Goal: Task Accomplishment & Management: Manage account settings

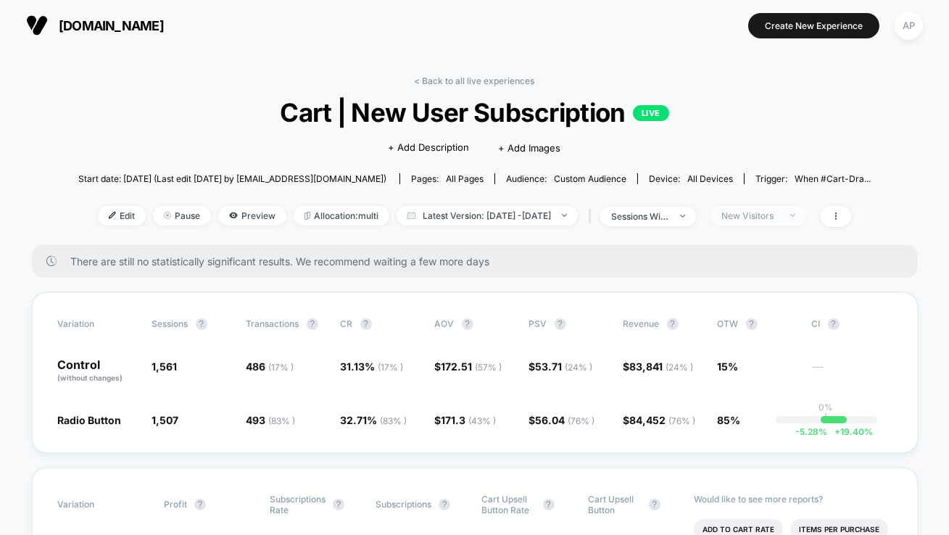
click at [777, 213] on div "New Visitors" at bounding box center [750, 215] width 58 height 11
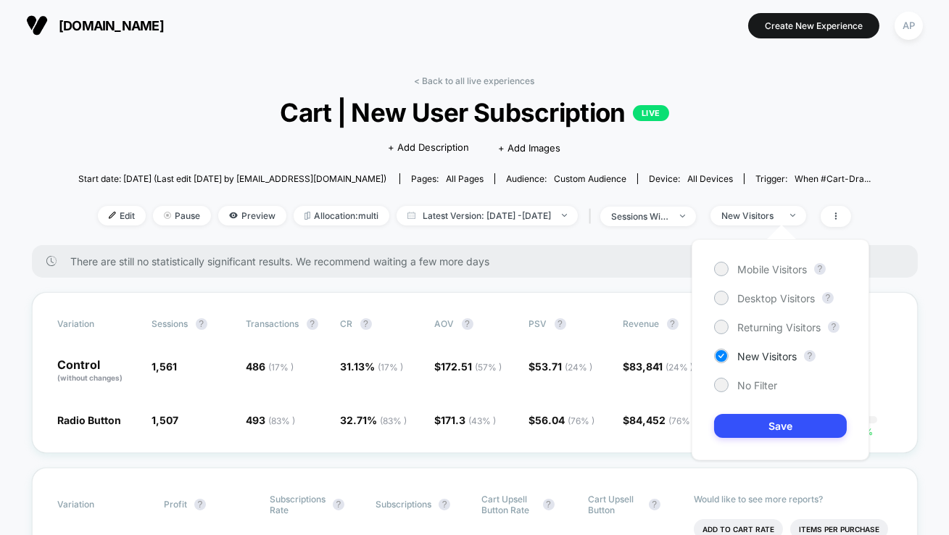
click at [767, 339] on div "Mobile Visitors ? Desktop Visitors ? Returning Visitors ? New Visitors ? No Fil…" at bounding box center [781, 349] width 178 height 221
click at [767, 328] on span "Returning Visitors" at bounding box center [778, 327] width 83 height 12
click at [779, 423] on button "Save" at bounding box center [780, 426] width 133 height 24
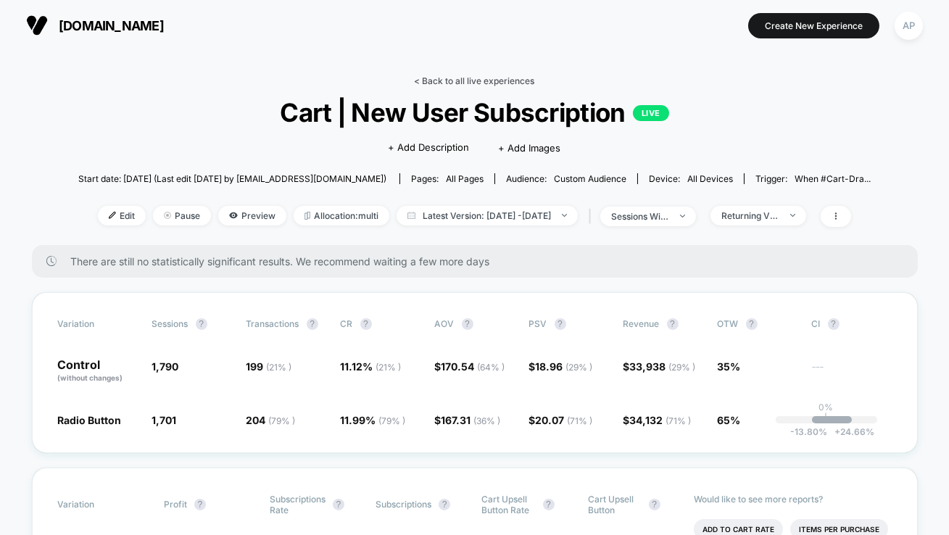
click at [454, 78] on link "< Back to all live experiences" at bounding box center [475, 80] width 120 height 11
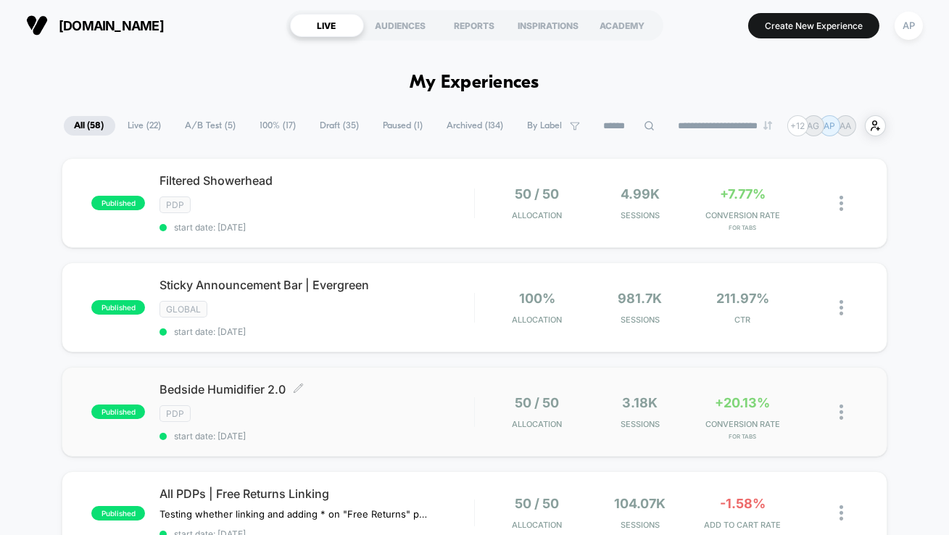
click at [381, 407] on div "PDP" at bounding box center [316, 413] width 315 height 17
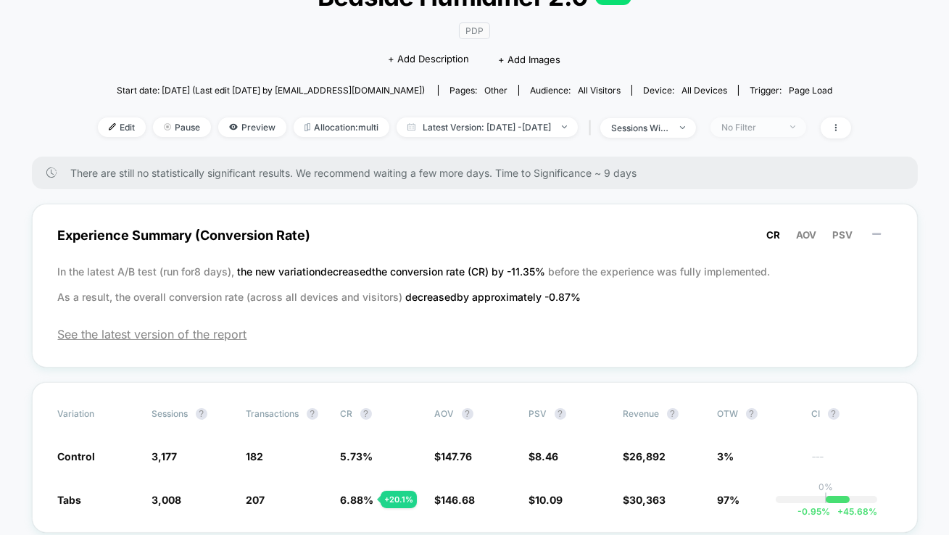
scroll to position [118, 0]
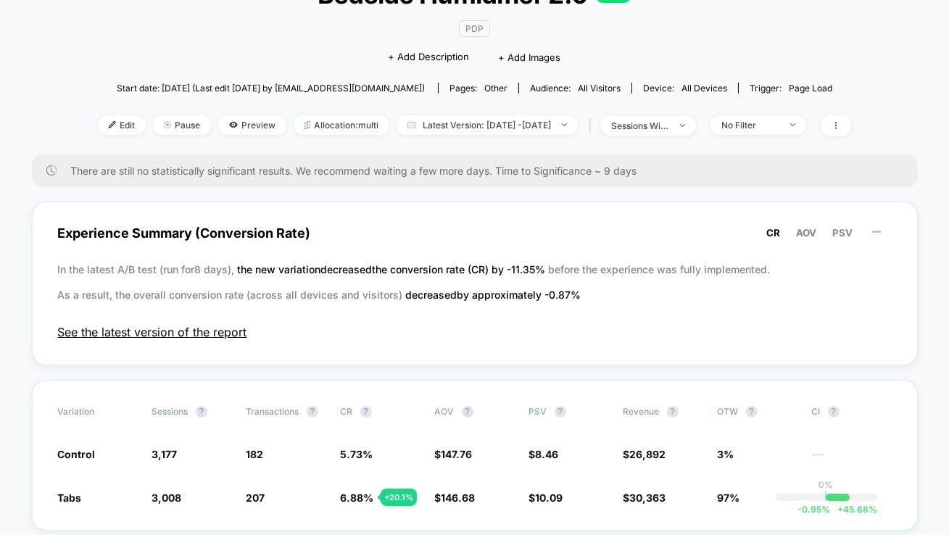
click at [210, 333] on span "See the latest version of the report" at bounding box center [475, 332] width 834 height 14
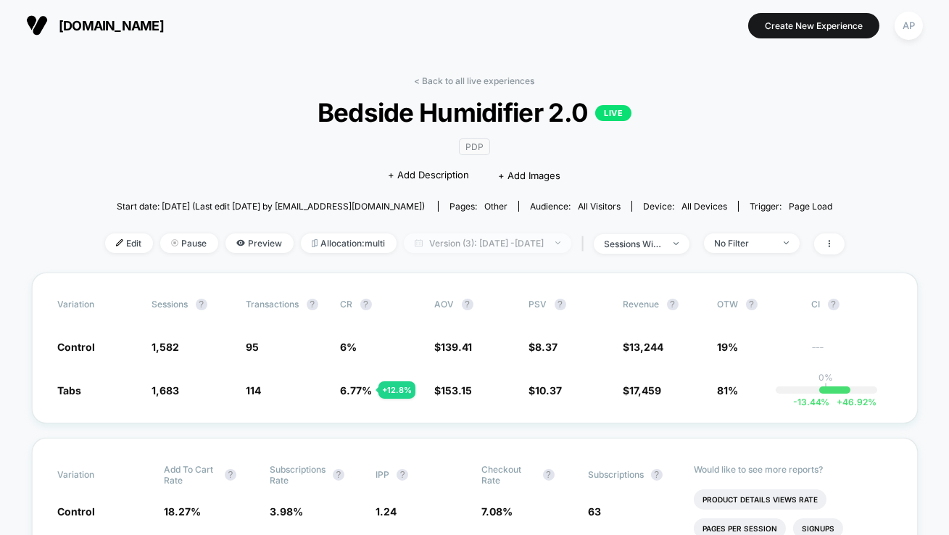
click at [484, 246] on span "Version (3): [DATE] - [DATE]" at bounding box center [487, 243] width 167 height 20
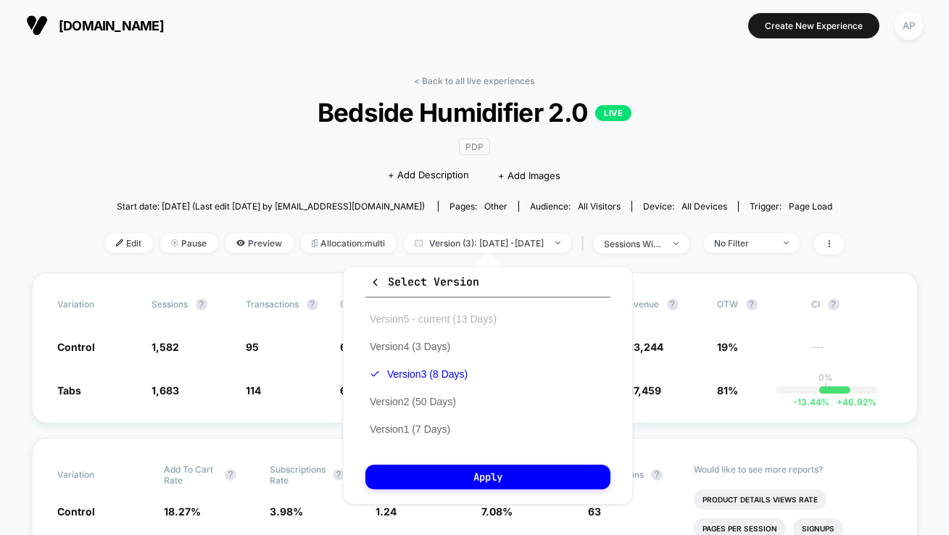
click at [441, 312] on button "Version 5 - current (13 Days)" at bounding box center [433, 318] width 136 height 13
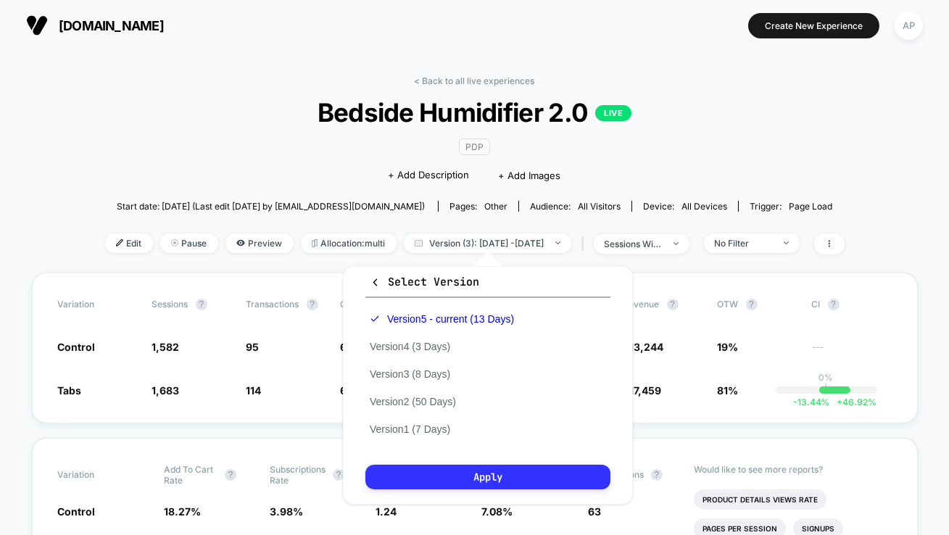
click at [492, 474] on button "Apply" at bounding box center [487, 477] width 245 height 25
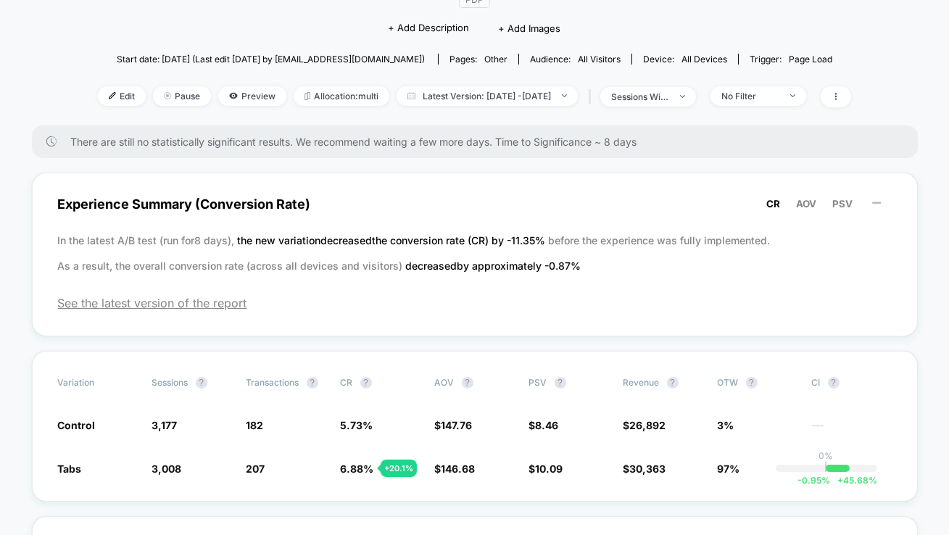
scroll to position [145, 0]
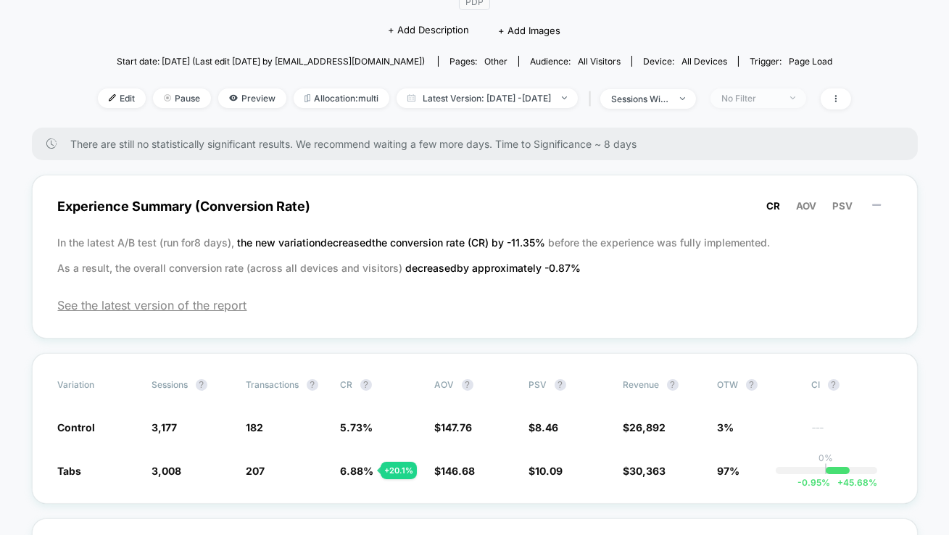
click at [779, 101] on div "No Filter" at bounding box center [750, 98] width 58 height 11
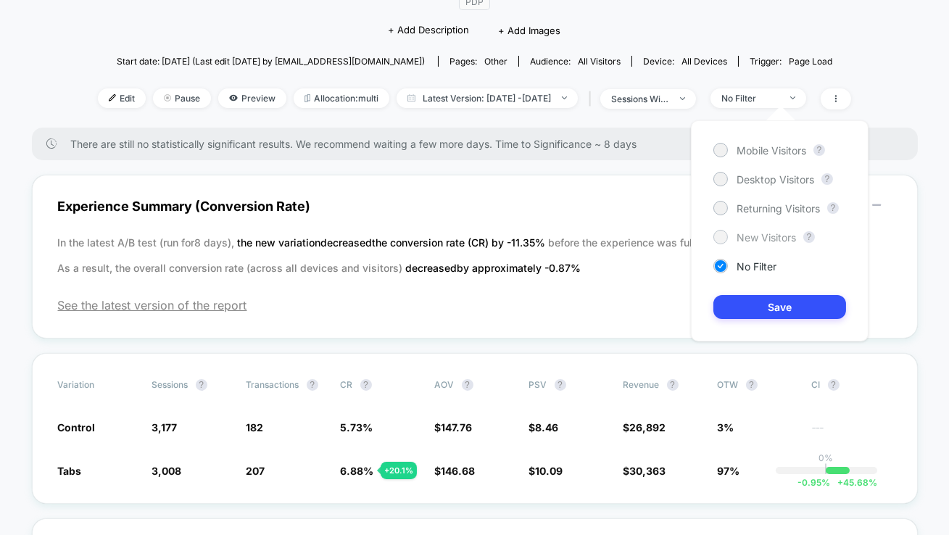
click at [750, 236] on span "New Visitors" at bounding box center [766, 237] width 59 height 12
click at [754, 312] on button "Save" at bounding box center [779, 307] width 133 height 24
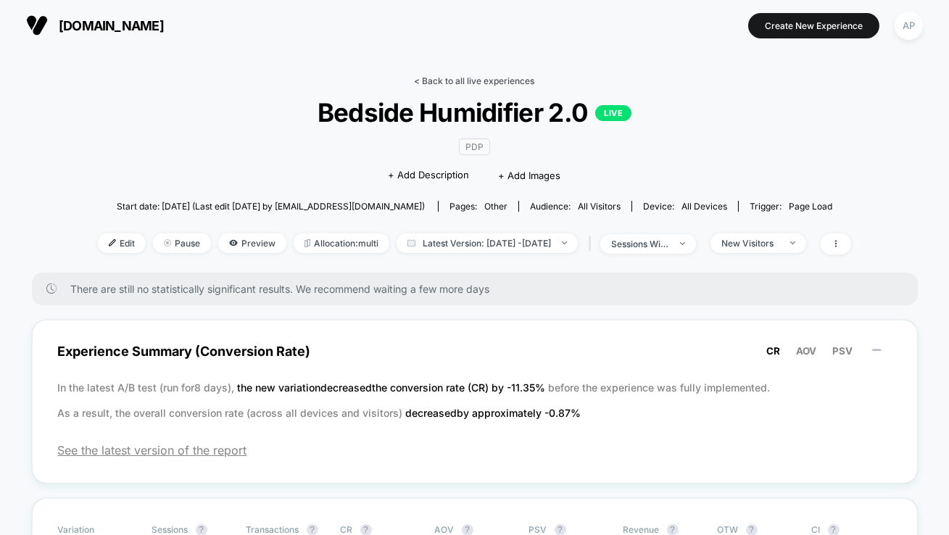
click at [486, 78] on link "< Back to all live experiences" at bounding box center [475, 80] width 120 height 11
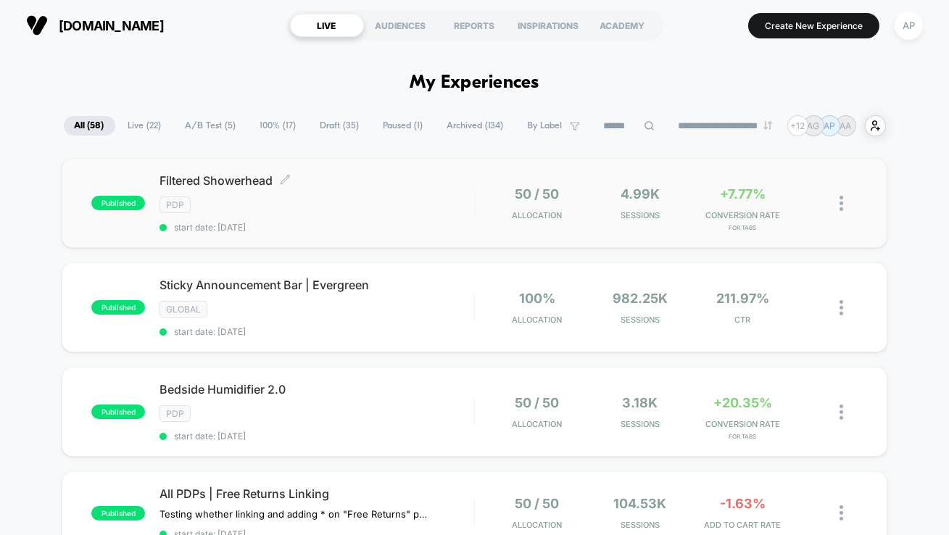
click at [373, 210] on div "PDP" at bounding box center [316, 204] width 315 height 17
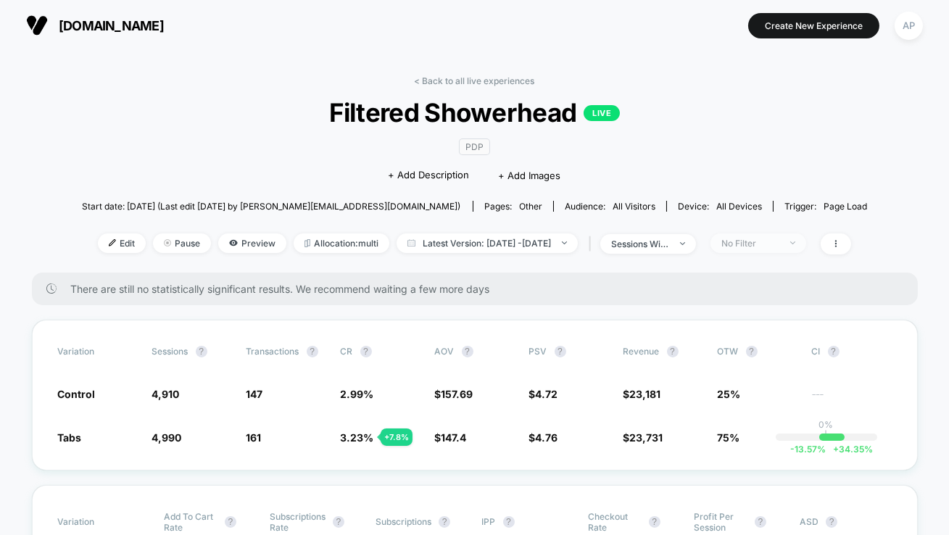
click at [753, 248] on span "No Filter" at bounding box center [758, 243] width 96 height 20
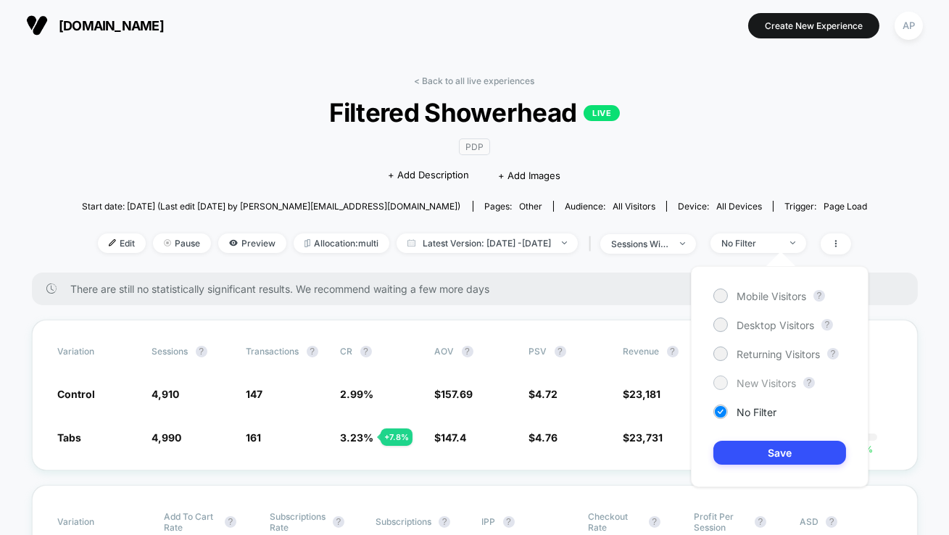
click at [747, 384] on span "New Visitors" at bounding box center [766, 383] width 59 height 12
click at [747, 455] on button "Save" at bounding box center [779, 453] width 133 height 24
